Goal: Task Accomplishment & Management: Manage account settings

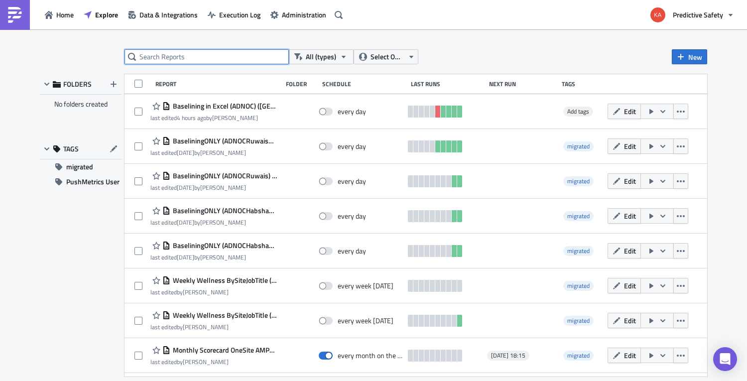
click at [148, 57] on input "text" at bounding box center [207, 56] width 164 height 15
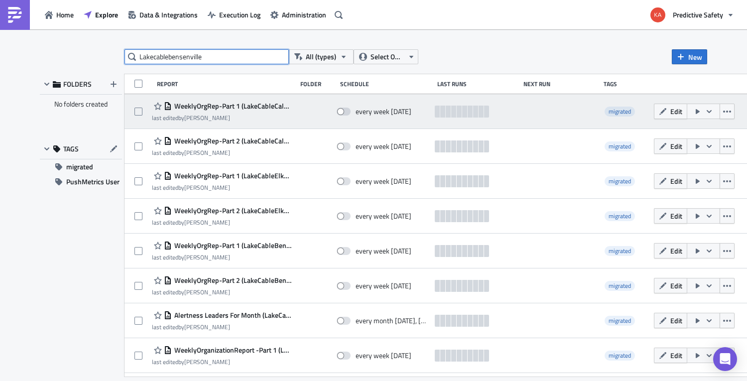
type input "Lakecablebensenville"
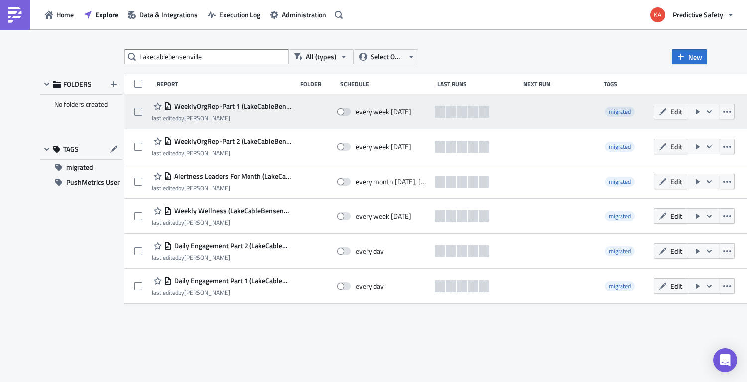
drag, startPoint x: 359, startPoint y: 113, endPoint x: 359, endPoint y: 118, distance: 5.5
click at [351, 112] on span at bounding box center [344, 112] width 14 height 8
click at [345, 112] on input "checkbox" at bounding box center [342, 112] width 6 height 6
checkbox input "true"
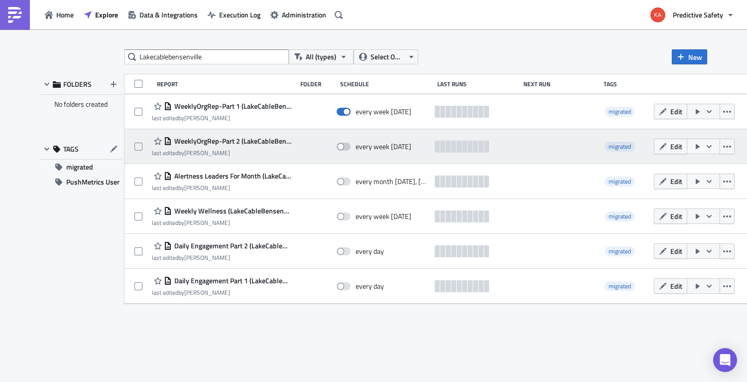
click at [351, 146] on span at bounding box center [344, 146] width 14 height 8
click at [345, 146] on input "checkbox" at bounding box center [342, 146] width 6 height 6
checkbox input "true"
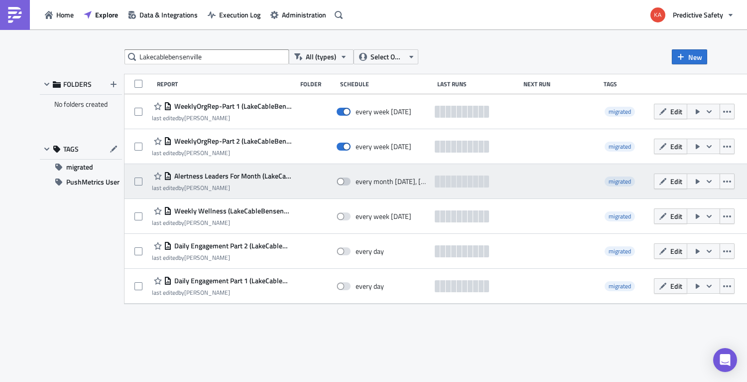
click at [351, 181] on span at bounding box center [344, 181] width 14 height 8
click at [345, 181] on input "checkbox" at bounding box center [342, 181] width 6 height 6
checkbox input "true"
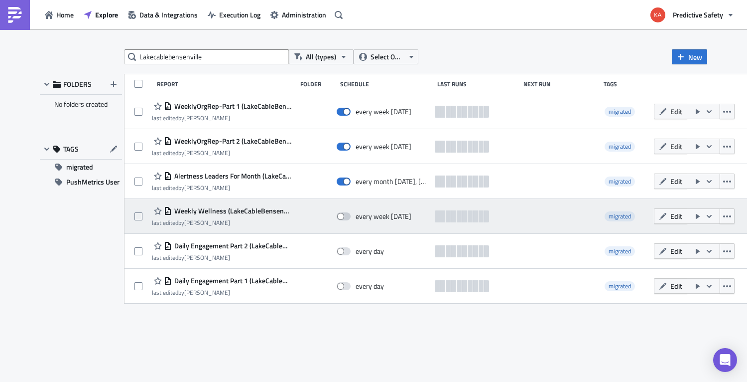
click at [351, 215] on span at bounding box center [344, 216] width 14 height 8
click at [345, 215] on input "checkbox" at bounding box center [342, 216] width 6 height 6
checkbox input "true"
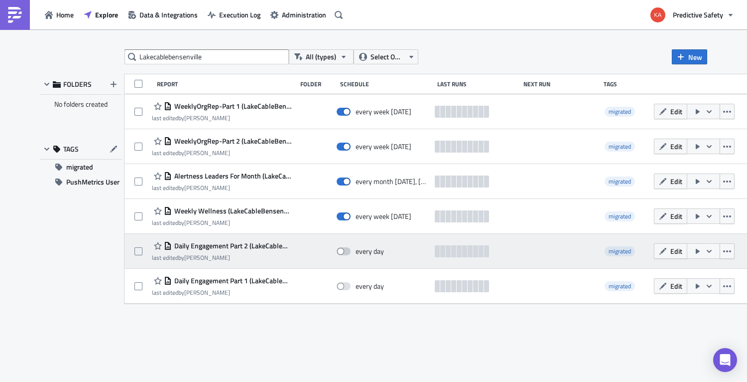
click at [351, 252] on span at bounding box center [344, 251] width 14 height 8
click at [345, 252] on input "checkbox" at bounding box center [342, 251] width 6 height 6
checkbox input "true"
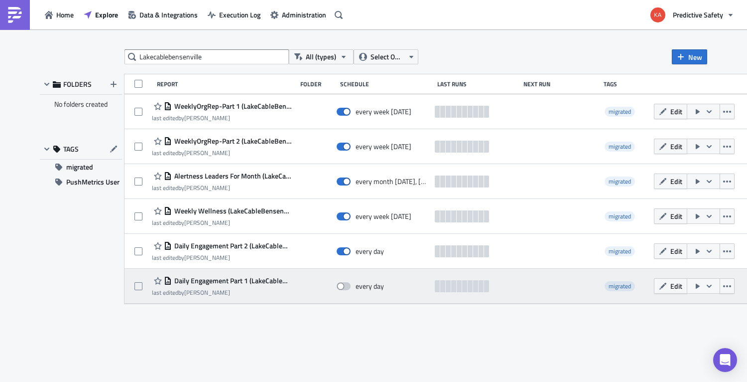
click at [351, 285] on span at bounding box center [344, 286] width 14 height 8
click at [345, 285] on input "checkbox" at bounding box center [342, 286] width 6 height 6
checkbox input "true"
click at [682, 286] on span "Edit" at bounding box center [676, 285] width 12 height 10
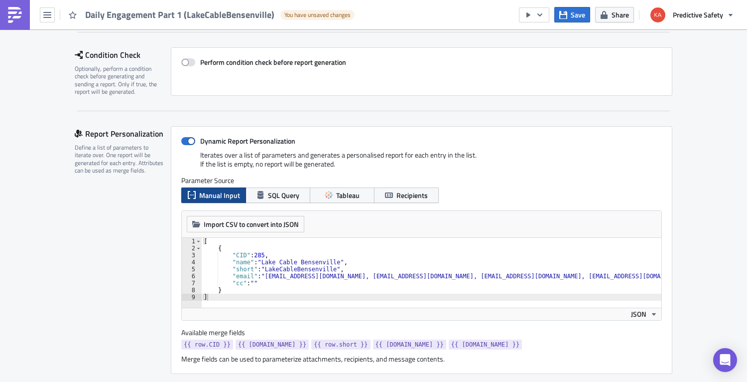
scroll to position [126, 0]
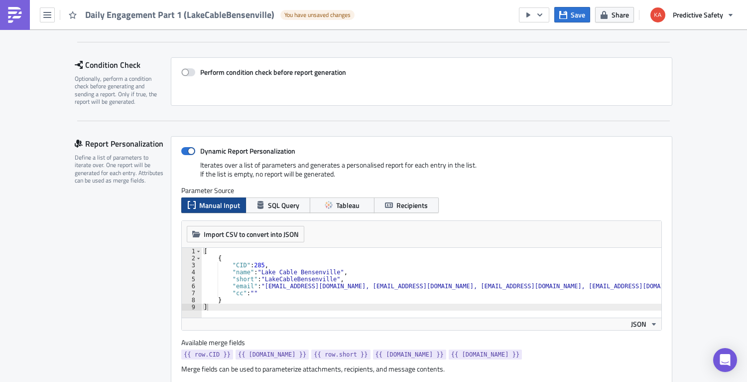
type textarea ""cc": """
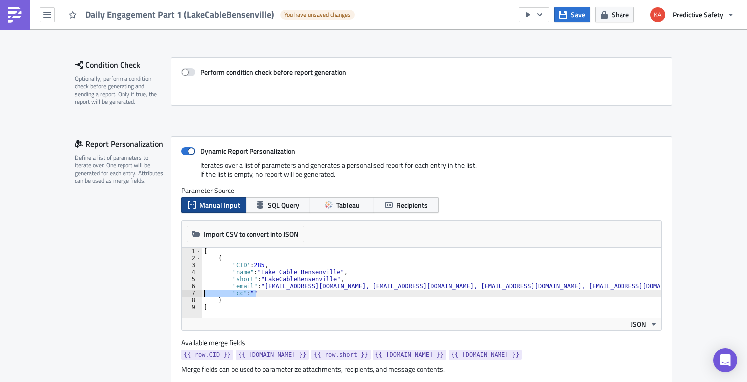
drag, startPoint x: 266, startPoint y: 294, endPoint x: 181, endPoint y: 292, distance: 85.7
click at [202, 292] on div "[ { "CID" : 285 , "name" : "Lake Cable Bensenville" , "short" : "LakeCableBense…" at bounding box center [432, 283] width 460 height 70
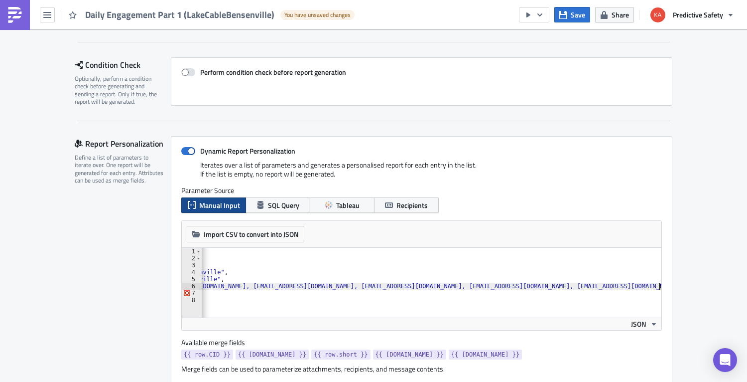
type textarea ""email": "[EMAIL_ADDRESS][DOMAIN_NAME], [EMAIL_ADDRESS][DOMAIN_NAME], [EMAIL_AD…"
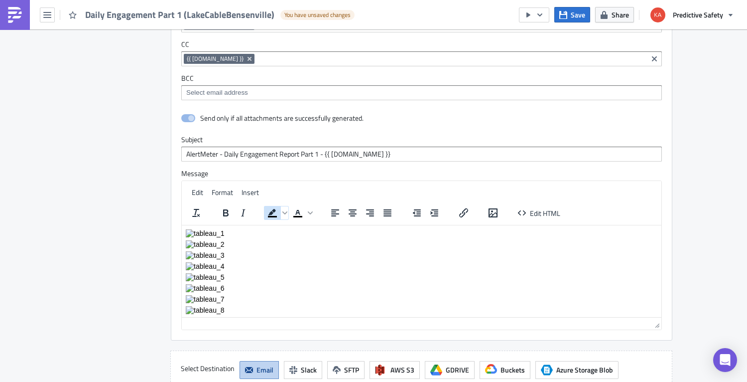
scroll to position [2197, 0]
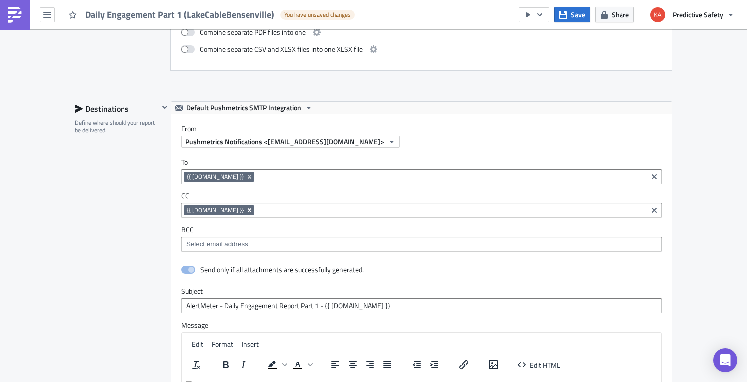
click at [248, 211] on icon "Remove Tag" at bounding box center [250, 210] width 4 height 4
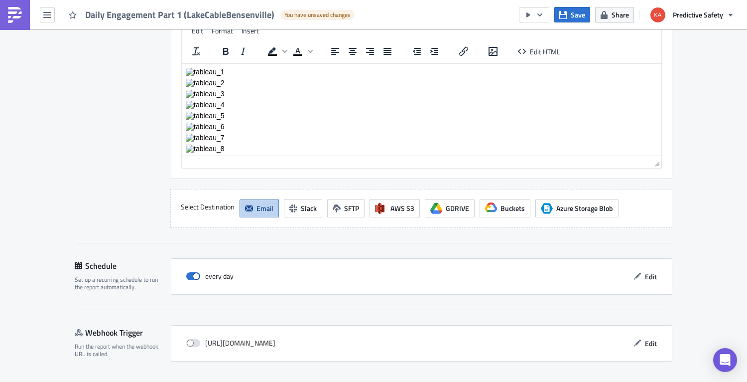
scroll to position [2538, 0]
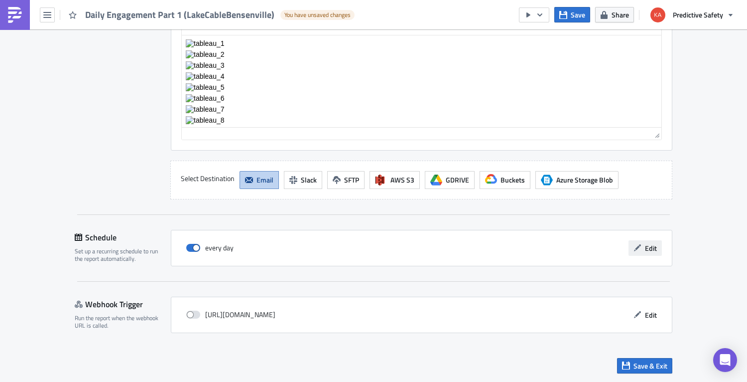
click at [654, 250] on span "Edit" at bounding box center [651, 248] width 12 height 10
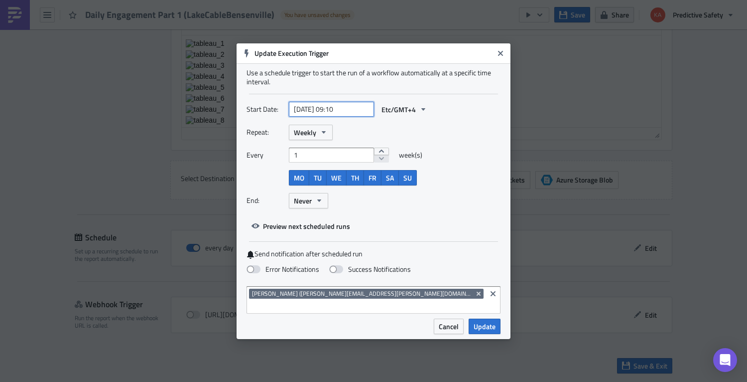
select select "2024"
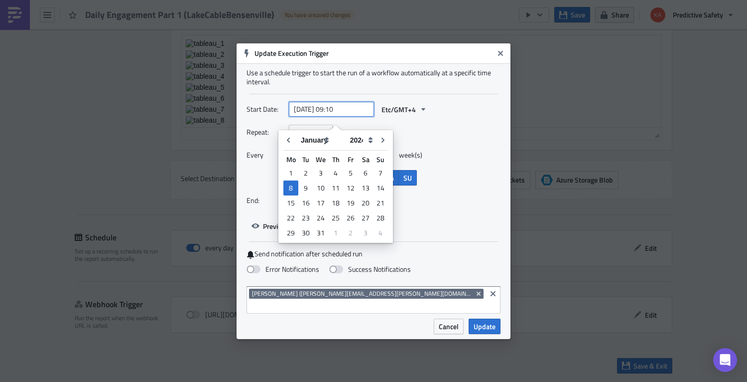
drag, startPoint x: 336, startPoint y: 118, endPoint x: 353, endPoint y: 128, distance: 20.1
click at [336, 117] on input "[DATE] 09:10" at bounding box center [331, 109] width 85 height 15
type input "[DATE] 10:10"
click at [470, 193] on div "Repeat: Weekly Every 1 week(s) MO TU WE TH FR SA SU End: Never" at bounding box center [374, 170] width 254 height 91
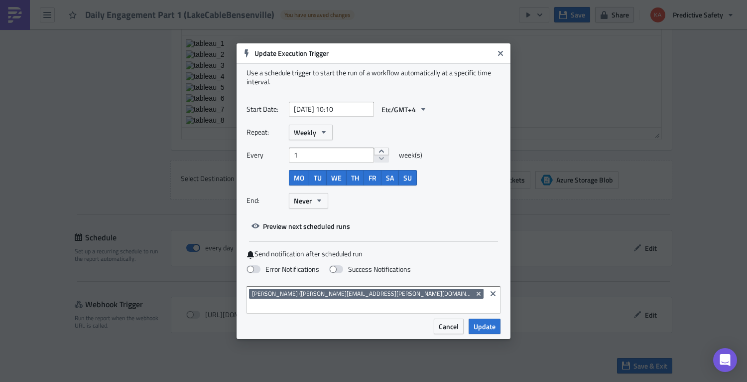
click at [489, 321] on span "Update" at bounding box center [485, 326] width 22 height 10
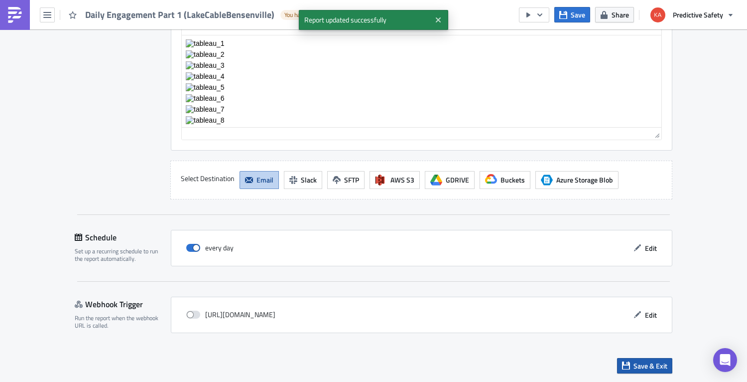
click at [648, 366] on span "Save & Exit" at bounding box center [651, 365] width 34 height 10
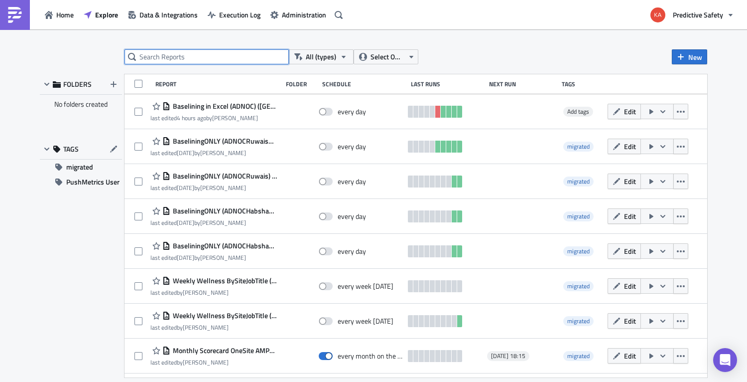
click at [154, 56] on input "text" at bounding box center [207, 56] width 164 height 15
type input "LakeCableBensenville"
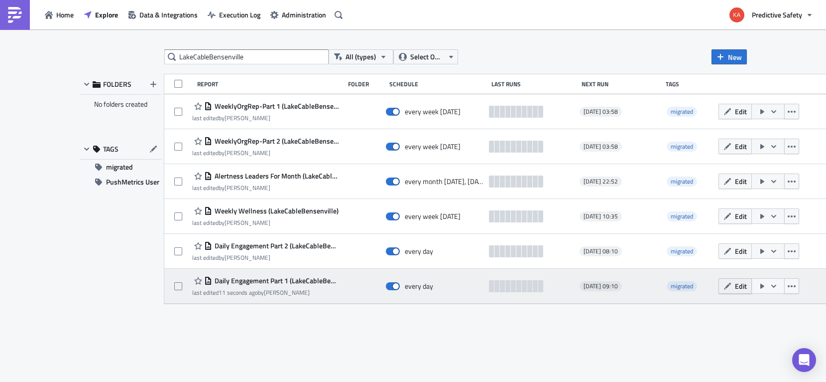
click at [732, 287] on button "Edit" at bounding box center [735, 285] width 33 height 15
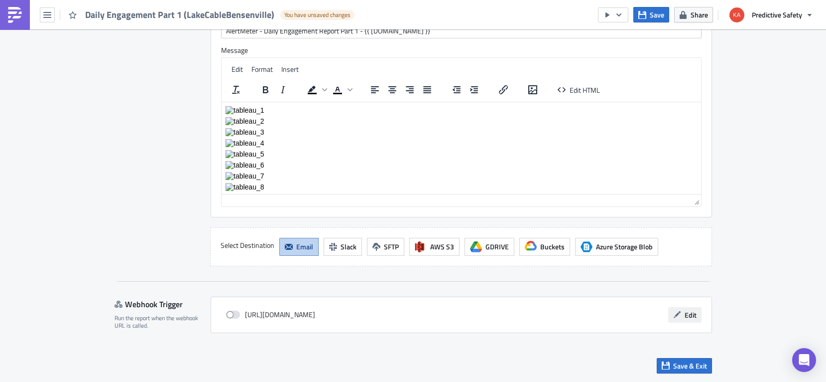
click at [691, 315] on span "Edit" at bounding box center [691, 314] width 12 height 10
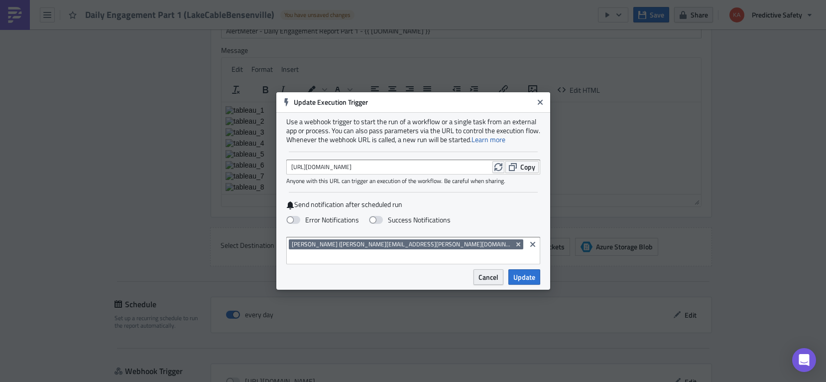
click at [489, 271] on span "Cancel" at bounding box center [489, 276] width 20 height 10
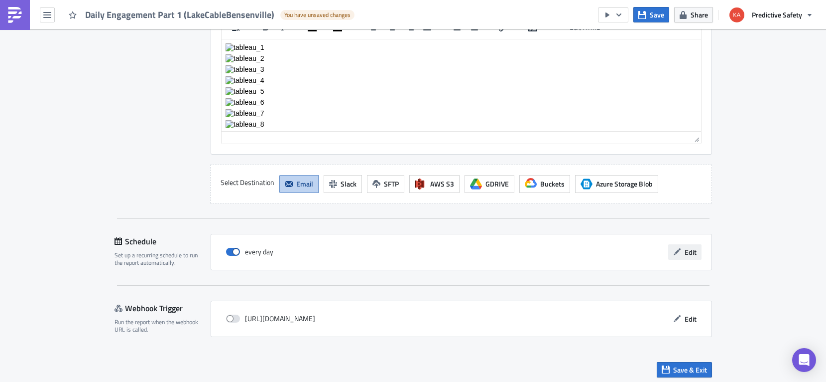
scroll to position [2072, 0]
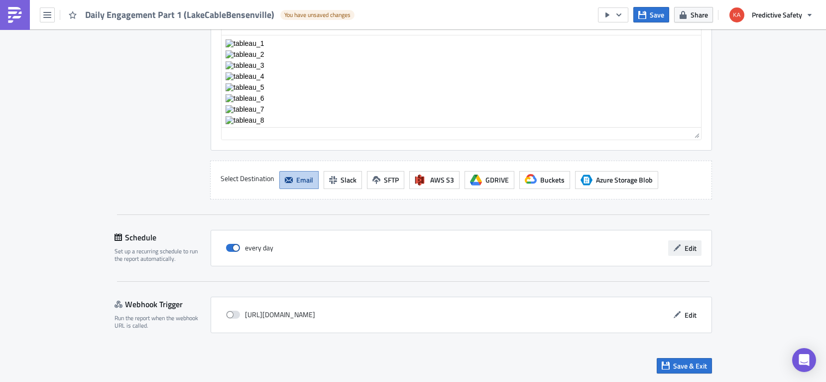
click at [686, 248] on span "Edit" at bounding box center [691, 248] width 12 height 10
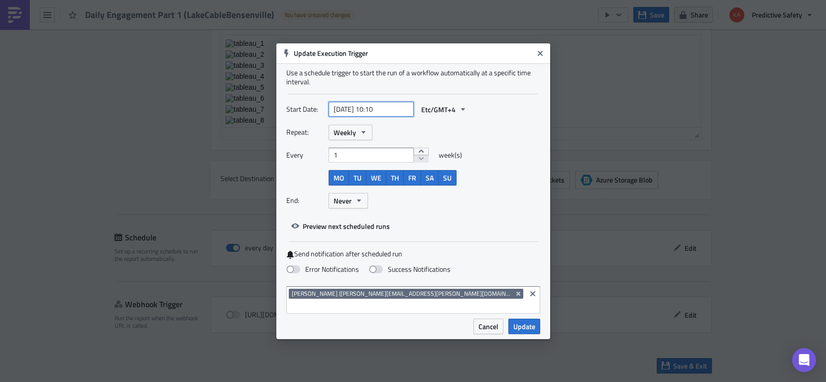
drag, startPoint x: 376, startPoint y: 116, endPoint x: 387, endPoint y: 121, distance: 11.6
click at [377, 116] on input "[DATE] 10:10" at bounding box center [371, 109] width 85 height 15
select select "2024"
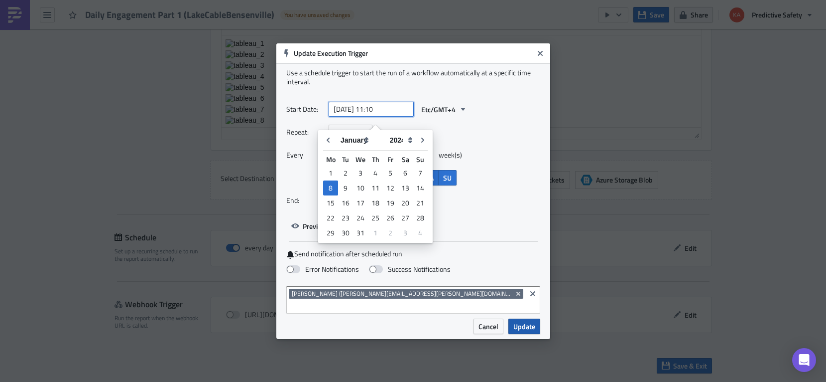
type input "[DATE] 11:10"
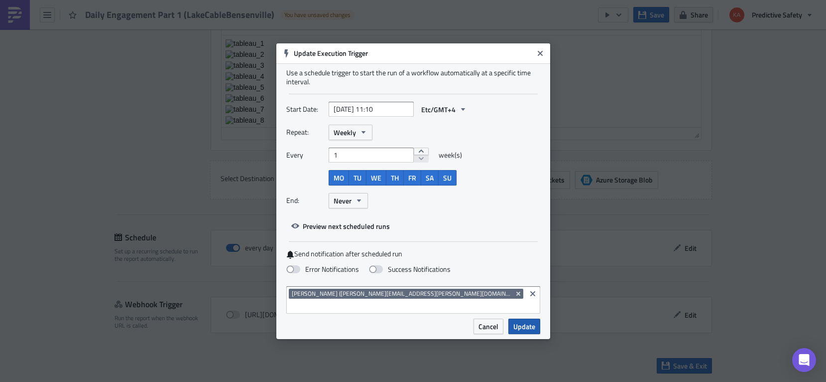
click at [526, 321] on span "Update" at bounding box center [525, 326] width 22 height 10
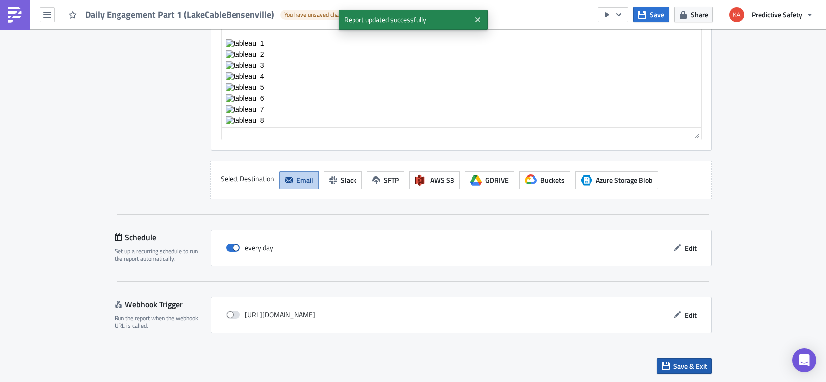
click at [695, 363] on span "Save & Exit" at bounding box center [690, 365] width 34 height 10
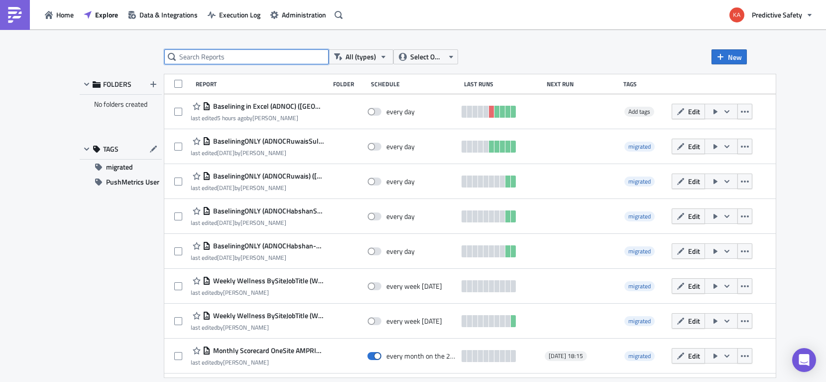
click at [213, 54] on input "text" at bounding box center [246, 56] width 164 height 15
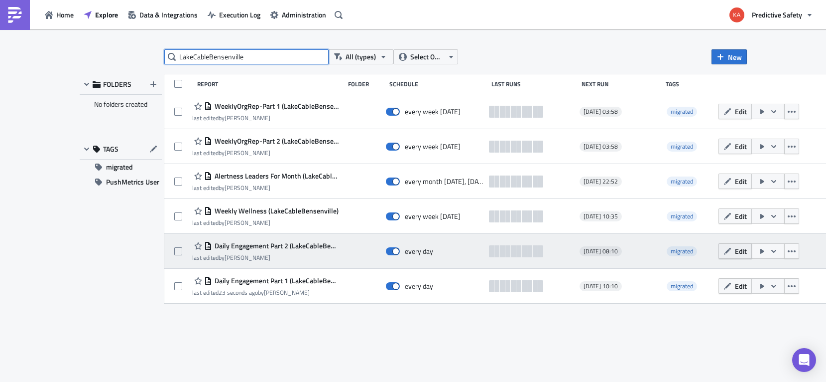
type input "LakeCableBensenville"
click at [740, 250] on span "Edit" at bounding box center [741, 251] width 12 height 10
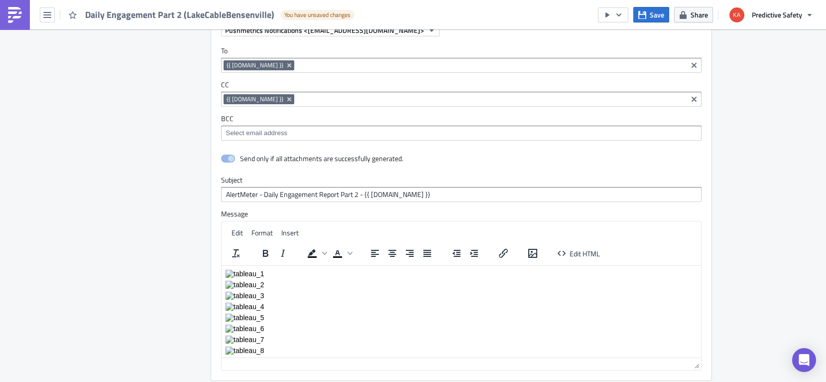
scroll to position [1963, 0]
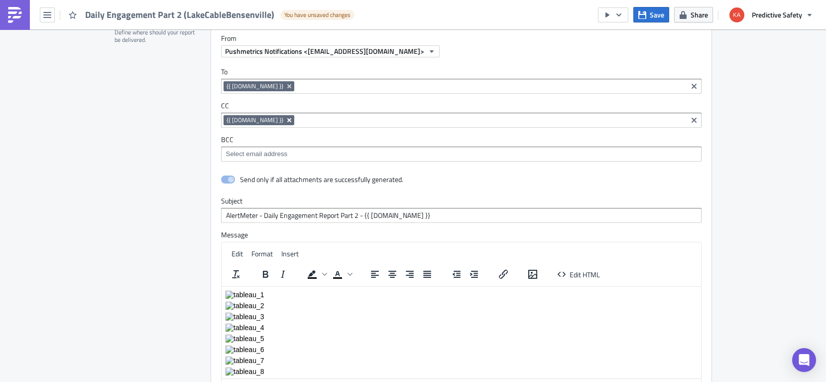
click at [285, 122] on icon "Remove Tag" at bounding box center [289, 120] width 8 height 8
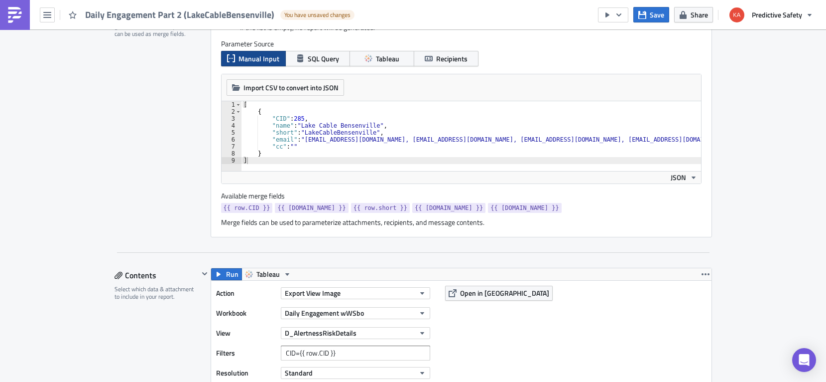
scroll to position [314, 0]
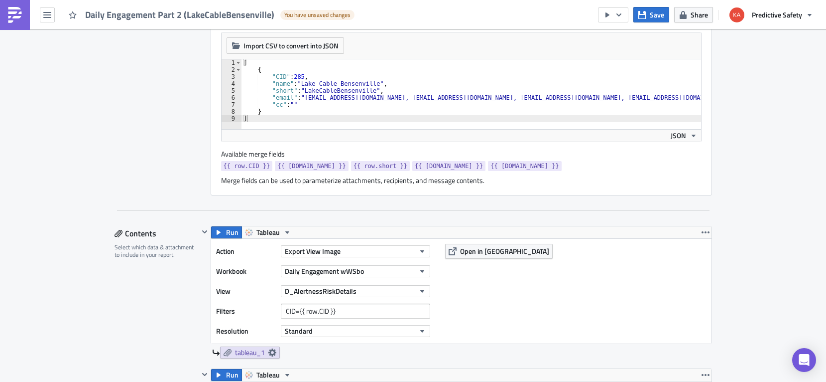
type textarea ""cc": """
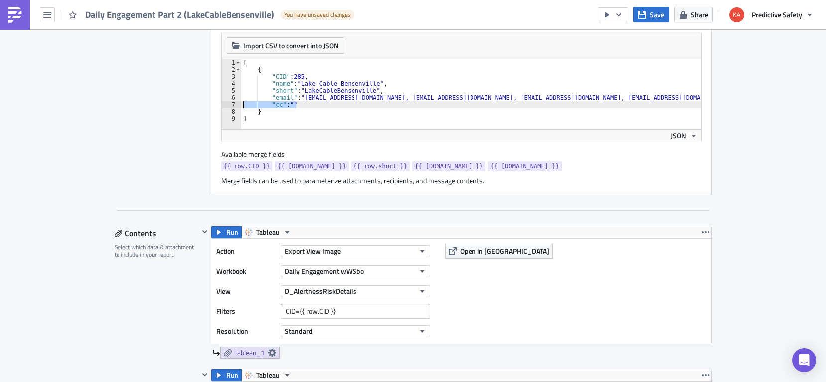
drag, startPoint x: 299, startPoint y: 105, endPoint x: 214, endPoint y: 101, distance: 85.3
click at [242, 101] on div "[ { "CID" : 285 , "name" : "Lake Cable Bensenville" , "short" : "LakeCableBense…" at bounding box center [472, 94] width 460 height 70
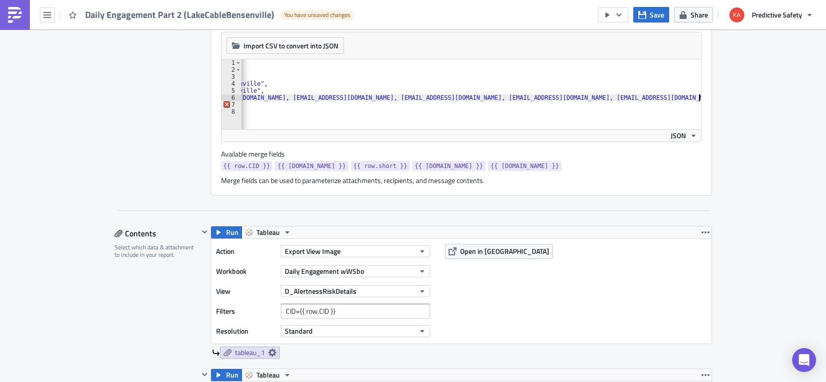
type textarea ""email": "[EMAIL_ADDRESS][DOMAIN_NAME], [EMAIL_ADDRESS][DOMAIN_NAME], [EMAIL_AD…"
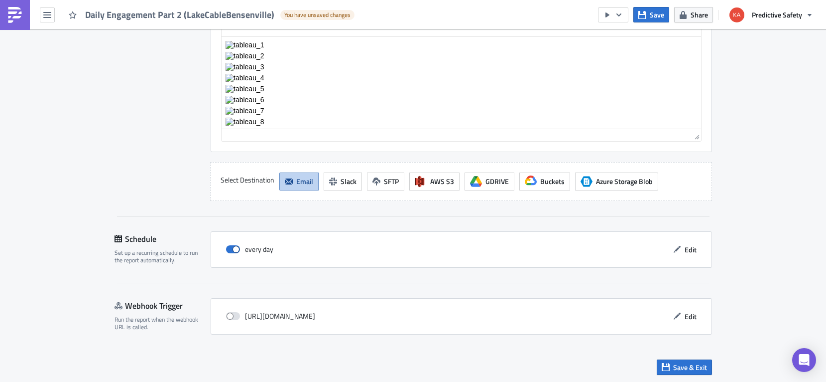
scroll to position [2214, 0]
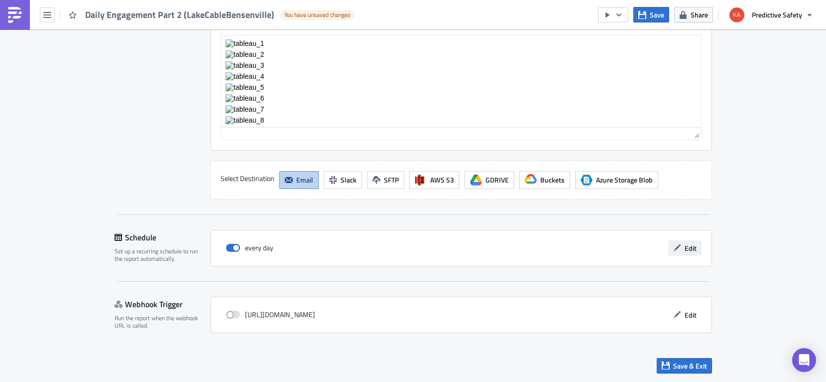
click at [692, 246] on span "Edit" at bounding box center [691, 248] width 12 height 10
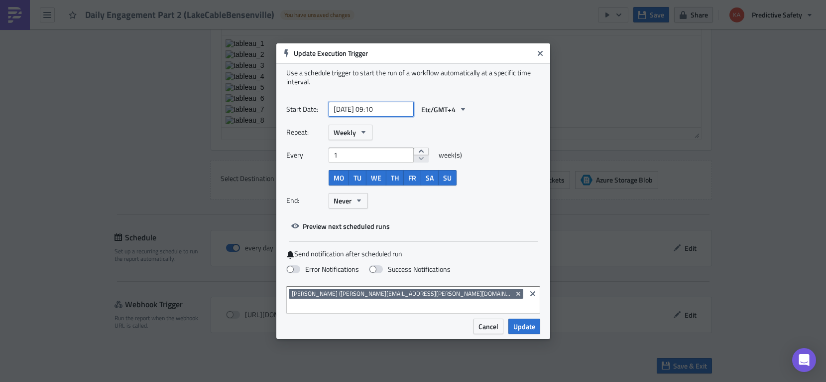
select select "2024"
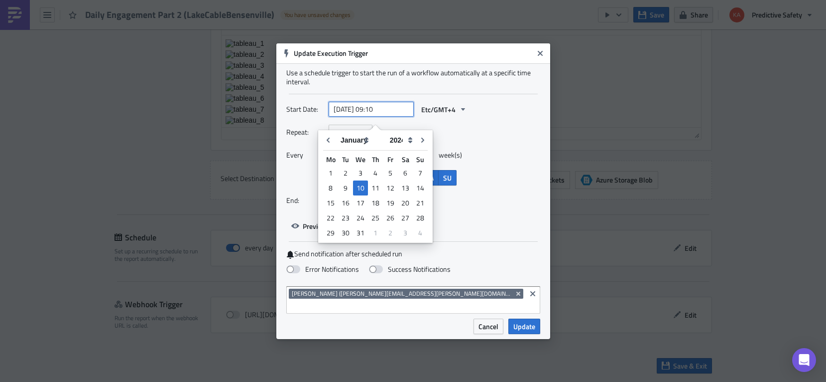
click at [374, 117] on input "[DATE] 09:10" at bounding box center [371, 109] width 85 height 15
type input "[DATE] 11:10"
click at [526, 322] on span "Update" at bounding box center [525, 326] width 22 height 10
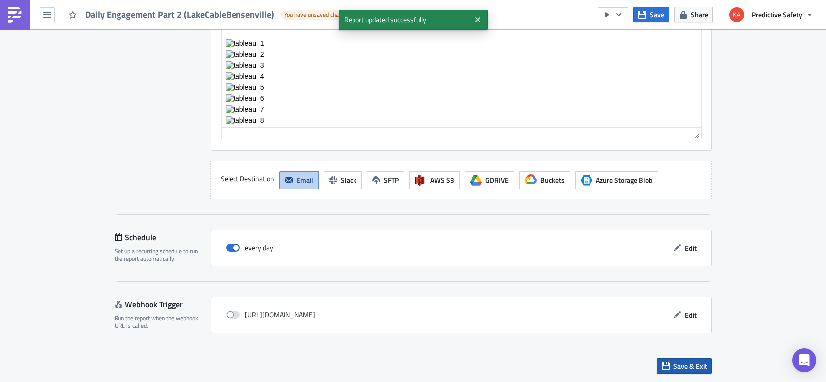
click at [689, 368] on span "Save & Exit" at bounding box center [690, 365] width 34 height 10
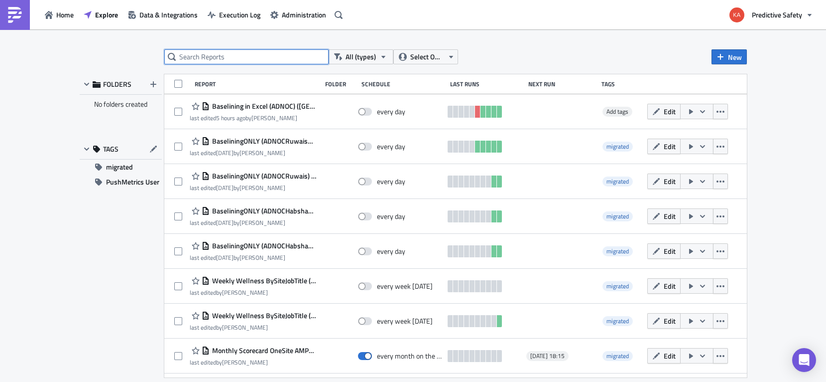
click at [222, 57] on input "text" at bounding box center [246, 56] width 164 height 15
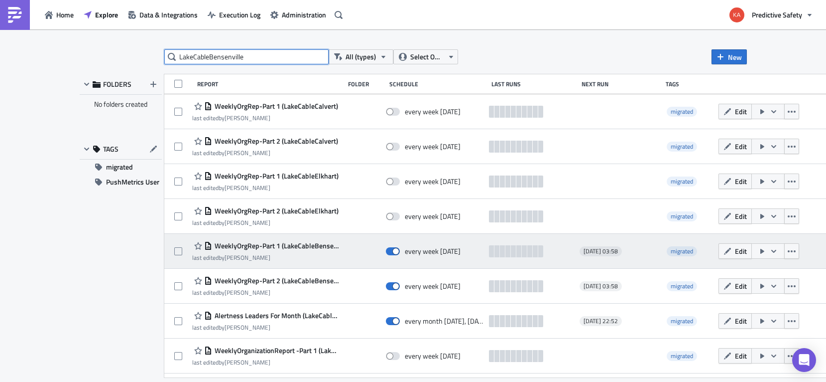
type input "LakeCableBensenville"
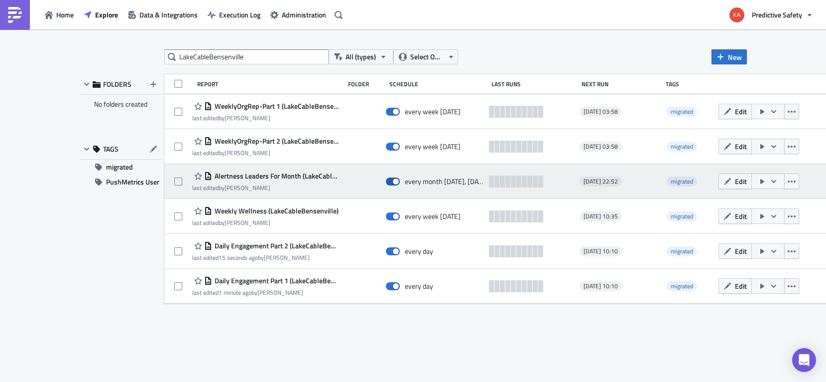
click at [391, 182] on span at bounding box center [393, 181] width 14 height 8
click at [391, 182] on input "checkbox" at bounding box center [391, 181] width 6 height 6
click at [395, 181] on span at bounding box center [393, 181] width 14 height 8
click at [394, 181] on input "checkbox" at bounding box center [391, 181] width 6 height 6
checkbox input "true"
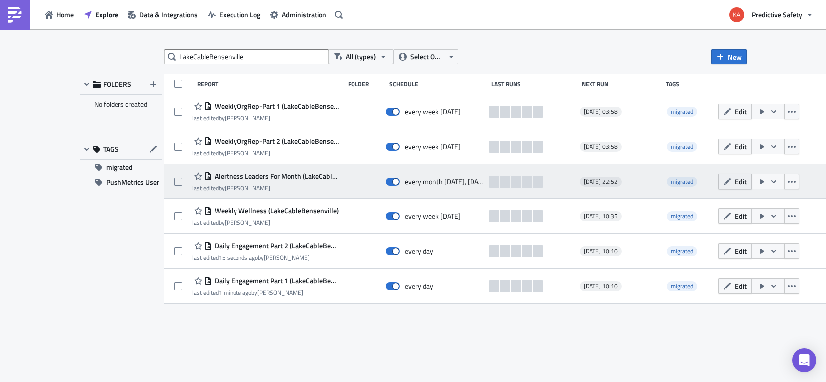
click at [734, 182] on button "Edit" at bounding box center [735, 180] width 33 height 15
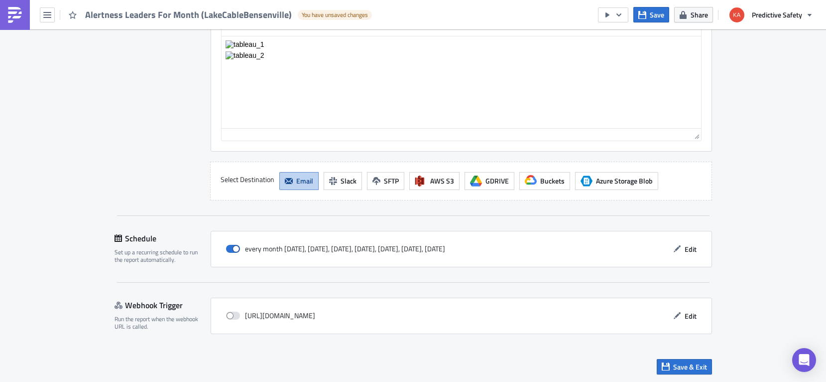
scroll to position [1217, 0]
click at [693, 247] on span "Edit" at bounding box center [691, 248] width 12 height 10
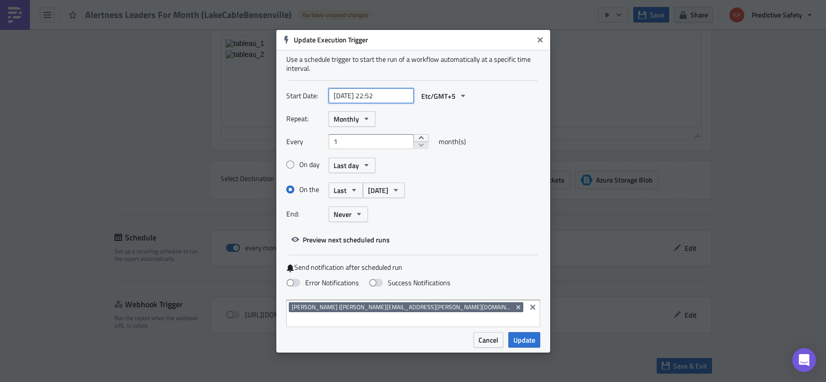
click at [389, 101] on input "[DATE] 22:52" at bounding box center [371, 95] width 85 height 15
select select "2024"
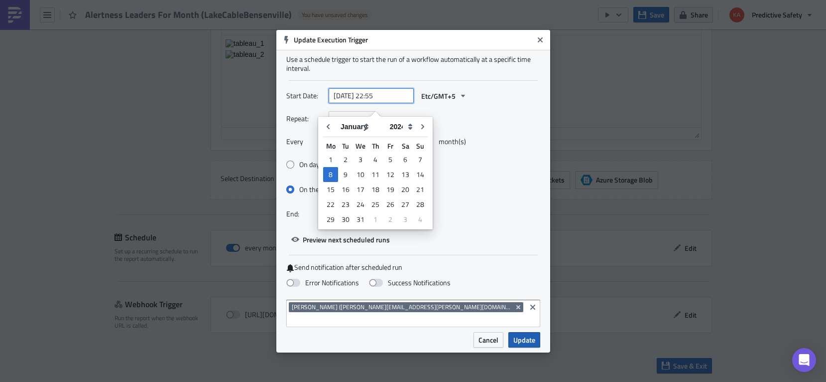
type input "[DATE] 22:55"
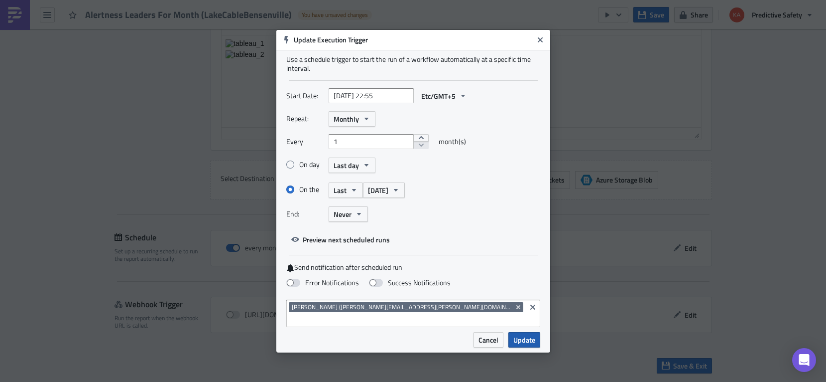
click at [528, 334] on span "Update" at bounding box center [525, 339] width 22 height 10
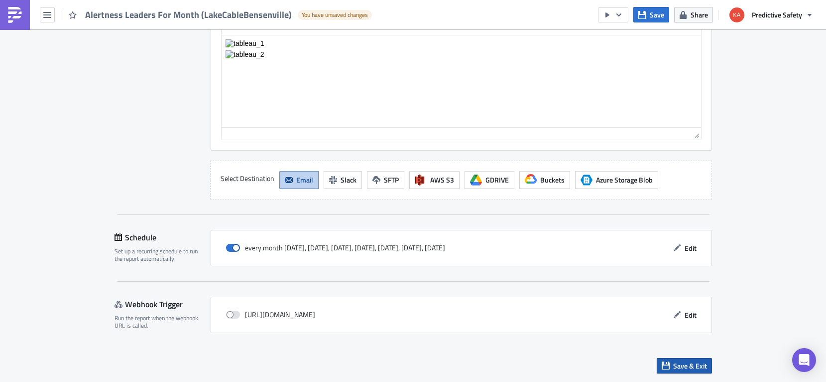
click at [681, 366] on span "Save & Exit" at bounding box center [690, 365] width 34 height 10
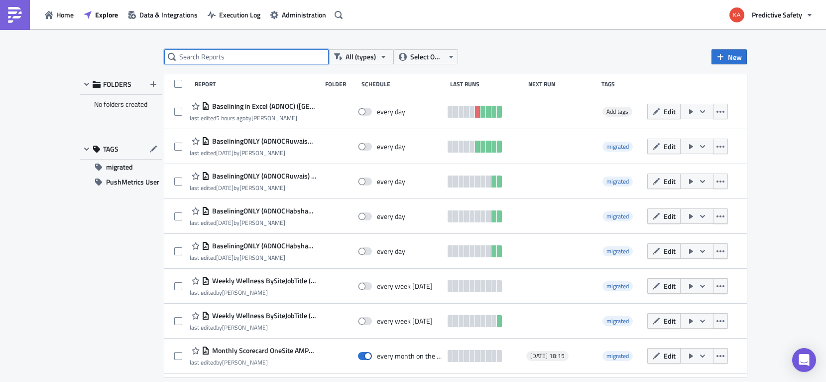
click at [206, 62] on input "text" at bounding box center [246, 56] width 164 height 15
type input "bensenville"
